Goal: Task Accomplishment & Management: Complete application form

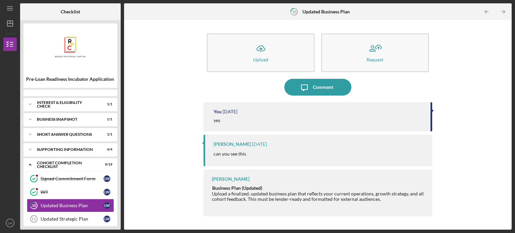
scroll to position [43, 0]
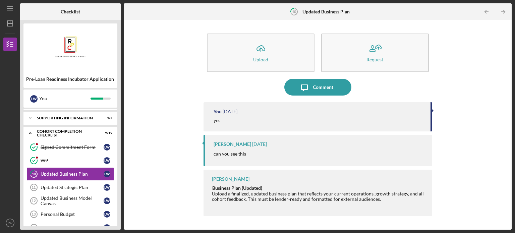
click at [120, 169] on div "Pre-Loan Readiness Incubator Application [PERSON_NAME] You Icon/Expander Intere…" at bounding box center [70, 124] width 100 height 209
click at [121, 159] on div "Checklist Pre-Loan Readiness Incubator Application [PERSON_NAME] You Icon/Expan…" at bounding box center [265, 116] width 491 height 226
click at [119, 166] on div "Pre-Loan Readiness Incubator Application [PERSON_NAME] You Icon/Expander Intere…" at bounding box center [70, 124] width 100 height 209
click at [132, 170] on div "Icon/Upload Upload Request Icon/Message Comment You [DATE] yes [PERSON_NAME] [D…" at bounding box center [317, 124] width 381 height 203
click at [77, 185] on div "Updated Strategic Plan" at bounding box center [72, 187] width 63 height 5
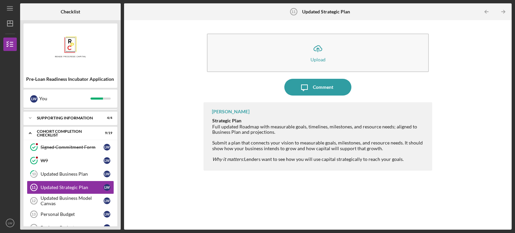
click at [136, 206] on div "Icon/Upload Upload Icon/Message Comment [PERSON_NAME] Strategic Plan Full updat…" at bounding box center [317, 124] width 381 height 203
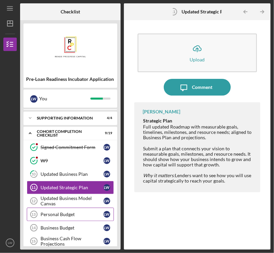
click at [72, 212] on div "Personal Budget" at bounding box center [72, 213] width 63 height 5
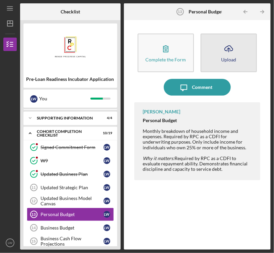
click at [227, 50] on icon "Icon/Upload" at bounding box center [228, 48] width 17 height 17
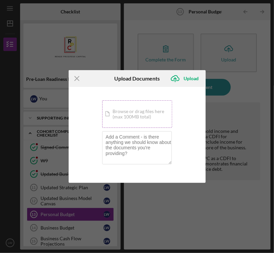
click at [142, 113] on div "Icon/Document Browse or drag files here (max 100MB total) Tap to choose files o…" at bounding box center [137, 113] width 70 height 27
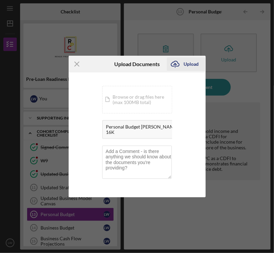
click at [189, 61] on div "Upload" at bounding box center [191, 63] width 15 height 13
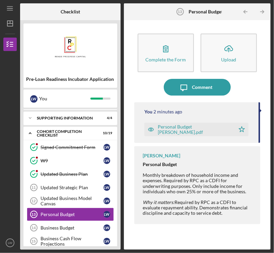
click at [238, 111] on div "You 2 minutes ago" at bounding box center [198, 111] width 108 height 5
click at [201, 130] on div "Personal Budget [PERSON_NAME].pdf" at bounding box center [195, 129] width 74 height 11
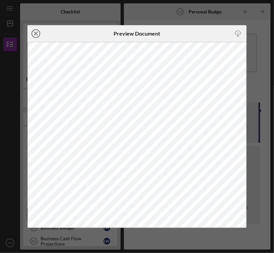
click at [36, 31] on icon "Icon/Close" at bounding box center [35, 33] width 17 height 17
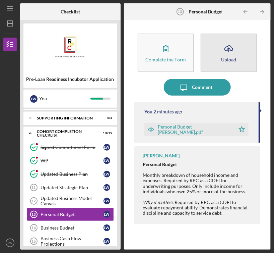
click at [231, 53] on icon "Icon/Upload" at bounding box center [228, 48] width 17 height 17
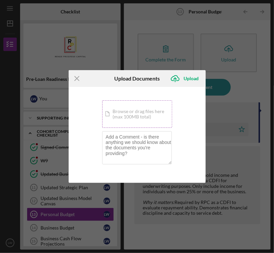
click at [131, 109] on div "Icon/Document Browse or drag files here (max 100MB total) Tap to choose files o…" at bounding box center [137, 113] width 70 height 27
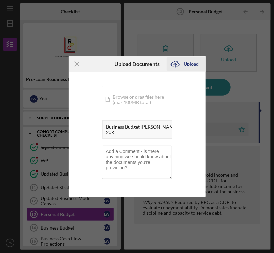
click at [193, 61] on div "Upload" at bounding box center [191, 63] width 15 height 13
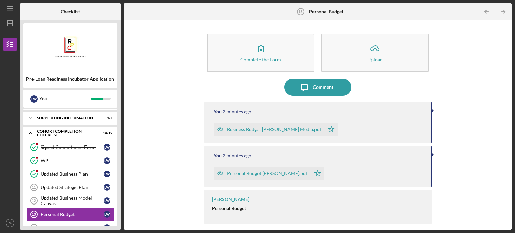
click at [79, 209] on link "Personal Budget 13 Personal Budget [PERSON_NAME]" at bounding box center [70, 213] width 87 height 13
click at [82, 211] on div "Personal Budget" at bounding box center [72, 213] width 63 height 5
click at [82, 200] on div "Updated Business Model Canvas" at bounding box center [72, 200] width 63 height 11
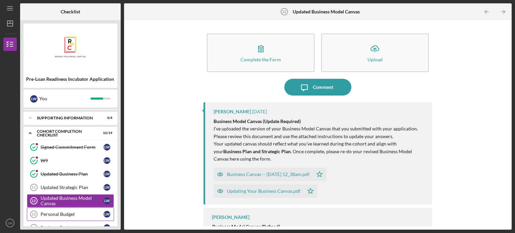
click at [78, 214] on div "Personal Budget" at bounding box center [72, 213] width 63 height 5
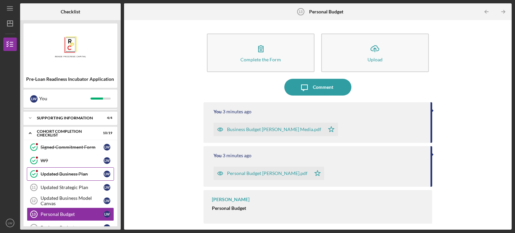
click at [73, 172] on div "Updated Business Plan" at bounding box center [72, 173] width 63 height 5
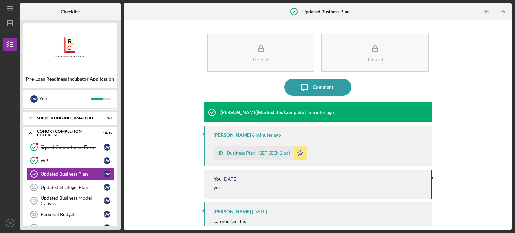
click at [118, 202] on div "Pre-Loan Readiness Incubator Application [PERSON_NAME] You Icon/Expander Intere…" at bounding box center [70, 124] width 100 height 209
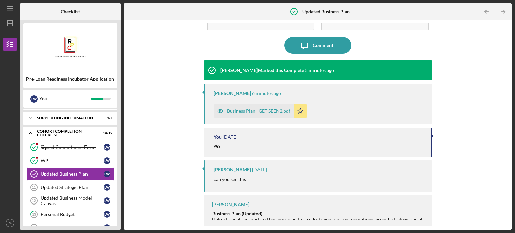
scroll to position [44, 0]
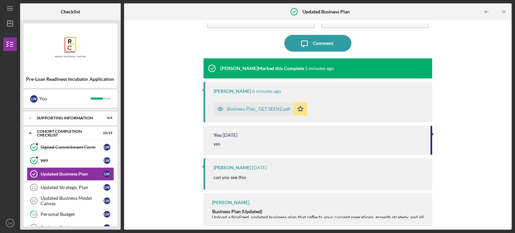
click at [120, 175] on div "Pre-Loan Readiness Incubator Application [PERSON_NAME] You Icon/Expander Intere…" at bounding box center [70, 124] width 100 height 209
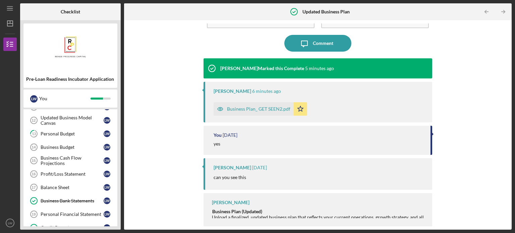
scroll to position [110, 0]
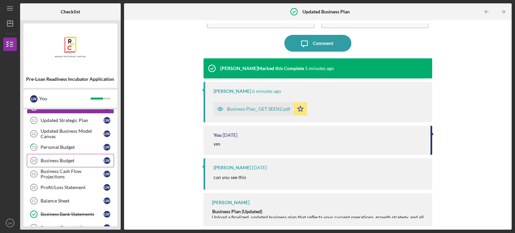
click at [68, 164] on link "Business Budget 14 Business Budget [PERSON_NAME]" at bounding box center [70, 160] width 87 height 13
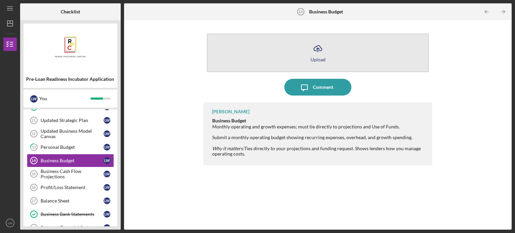
click at [305, 52] on button "Icon/Upload Upload" at bounding box center [318, 52] width 222 height 39
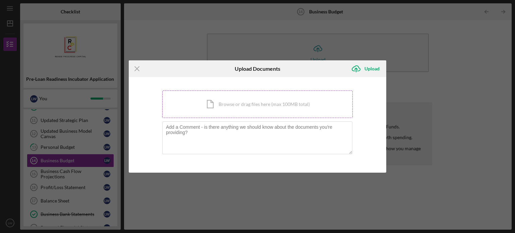
click at [265, 103] on div "Icon/Document Browse or drag files here (max 100MB total) Tap to choose files o…" at bounding box center [257, 103] width 190 height 27
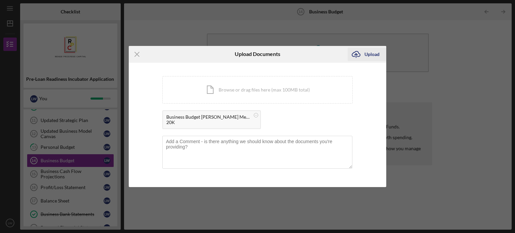
click at [373, 52] on div "Upload" at bounding box center [371, 54] width 15 height 13
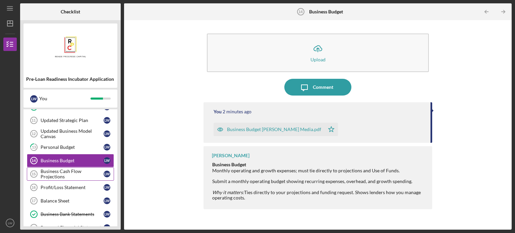
click at [64, 171] on div "Business Cash Flow Projections" at bounding box center [72, 173] width 63 height 11
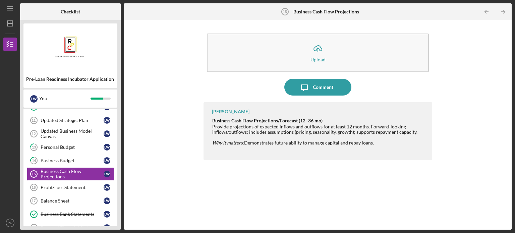
click at [119, 115] on div "Pre-Loan Readiness Incubator Application [PERSON_NAME] You Icon/Expander Intere…" at bounding box center [70, 124] width 100 height 209
click at [119, 123] on div "Pre-Loan Readiness Incubator Application [PERSON_NAME] You Icon/Expander Intere…" at bounding box center [70, 124] width 100 height 209
click at [116, 179] on div "Signed Commitment Form Signed Commitment Form [PERSON_NAME][GEOGRAPHIC_DATA][PE…" at bounding box center [70, 202] width 94 height 258
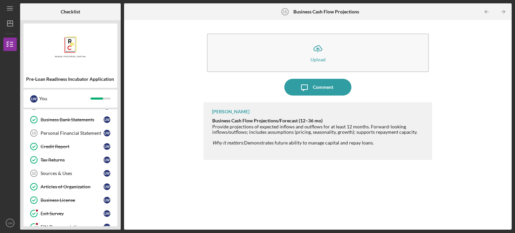
scroll to position [216, 0]
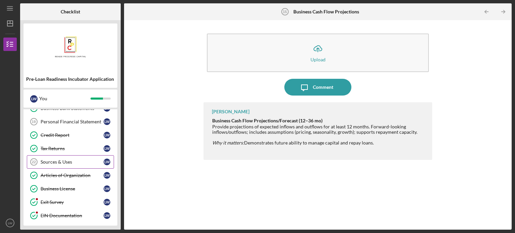
click at [72, 159] on div "Sources & Uses" at bounding box center [72, 161] width 63 height 5
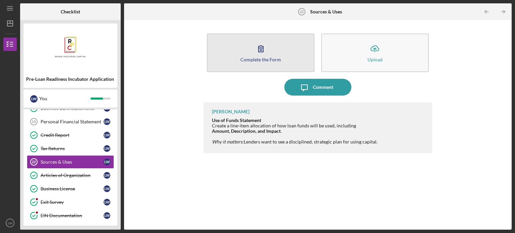
click at [260, 50] on icon "button" at bounding box center [260, 48] width 17 height 17
